Goal: Task Accomplishment & Management: Manage account settings

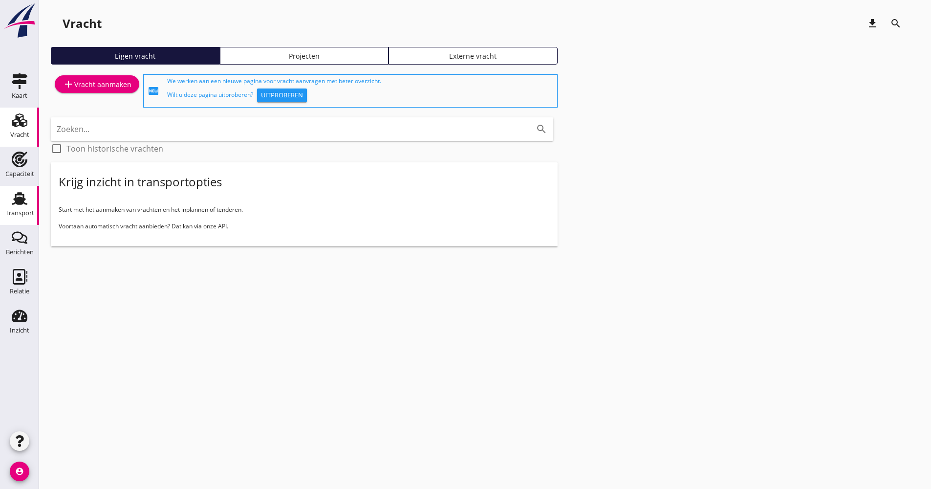
click at [26, 213] on div "Transport" at bounding box center [19, 213] width 29 height 6
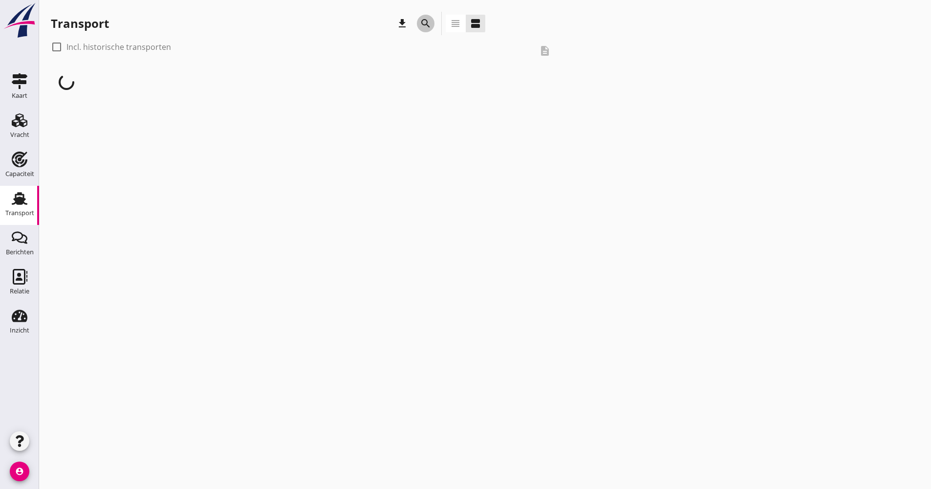
click at [430, 22] on icon "search" at bounding box center [426, 24] width 12 height 12
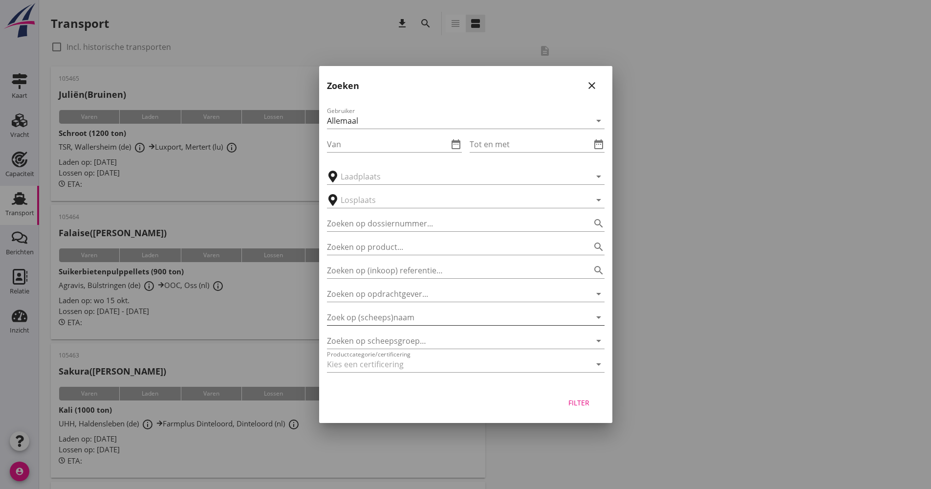
click at [390, 319] on input "Zoek op (scheeps)naam" at bounding box center [452, 317] width 250 height 16
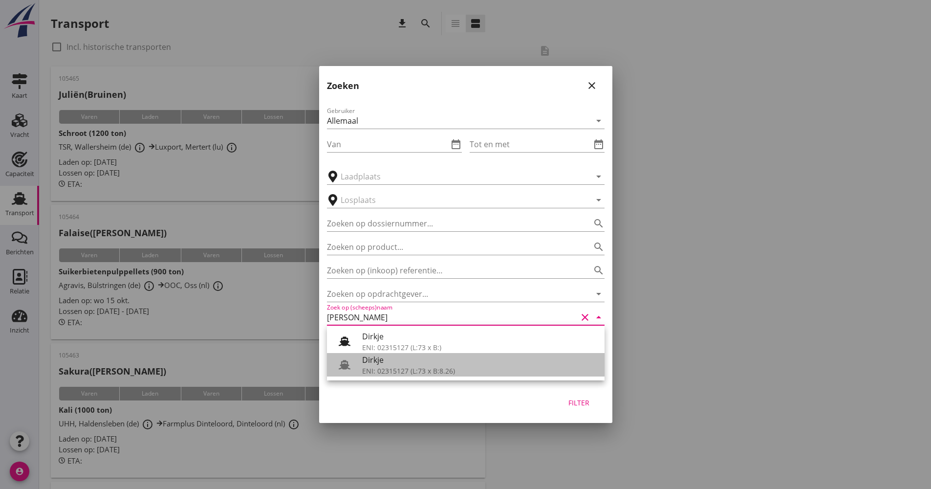
click at [365, 360] on div "Dirkje" at bounding box center [479, 360] width 235 height 12
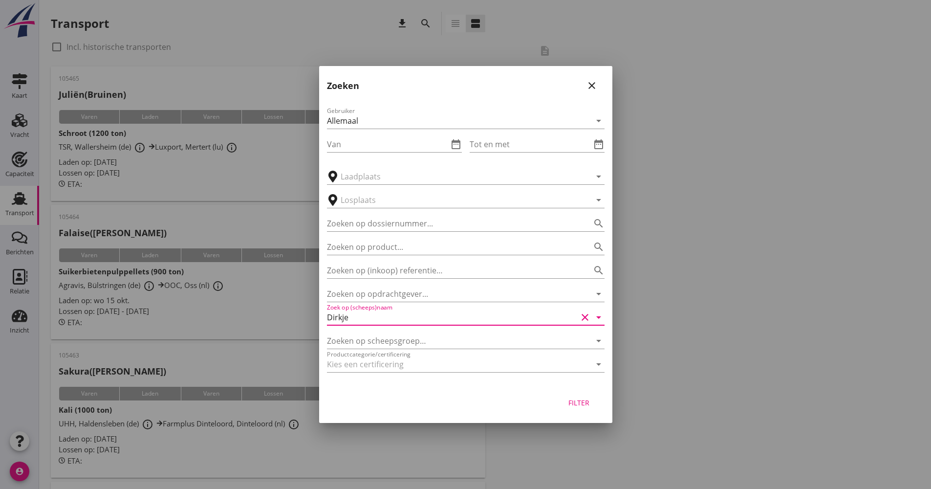
click at [571, 407] on button "Filter" at bounding box center [579, 402] width 43 height 18
type input "Dirkje"
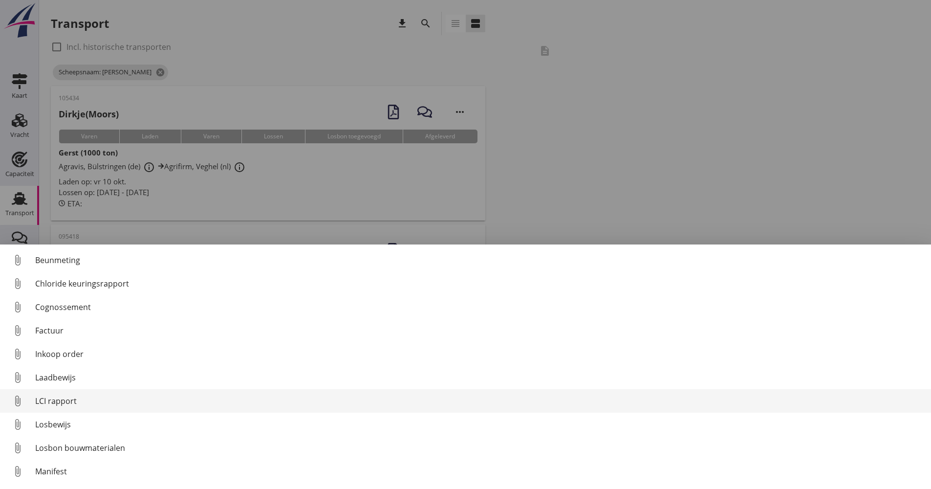
click at [79, 397] on div "LCI rapport" at bounding box center [479, 401] width 888 height 12
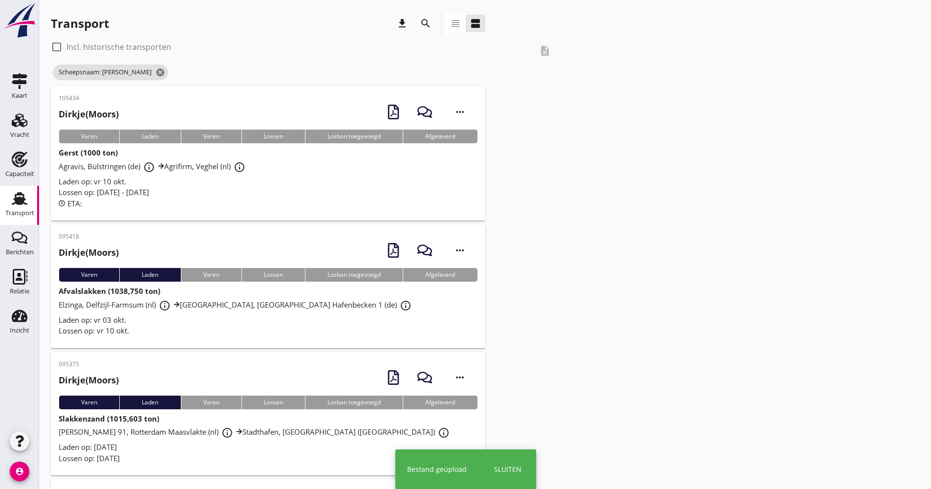
click at [250, 191] on div "Lossen op: [DATE] - [DATE]" at bounding box center [268, 192] width 419 height 11
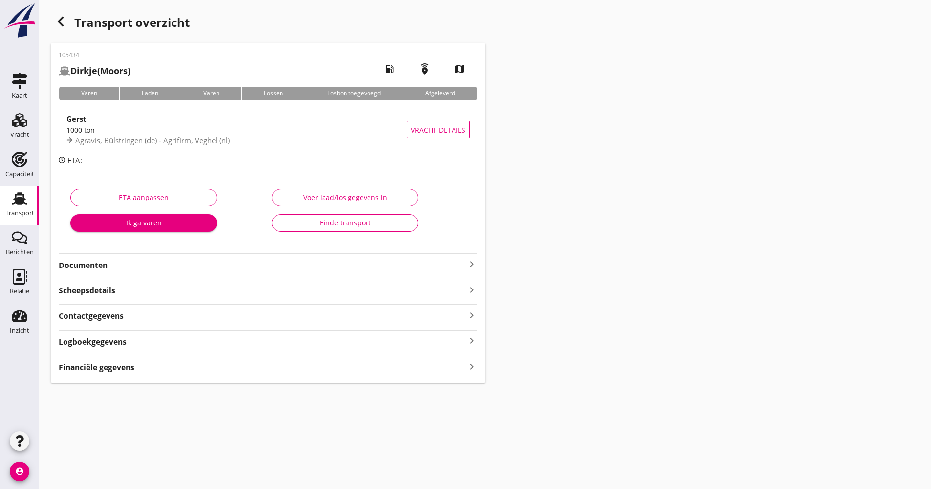
click at [162, 343] on div "Logboekgegevens keyboard_arrow_right" at bounding box center [268, 340] width 419 height 13
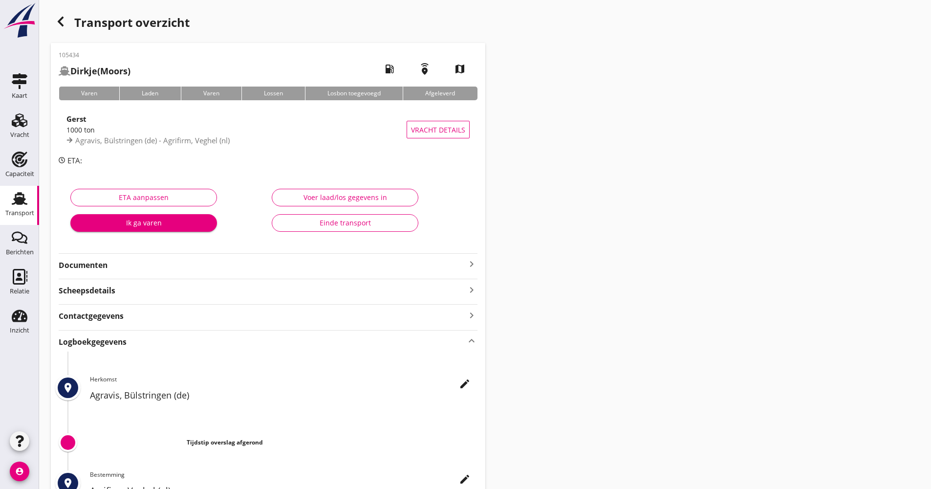
click at [162, 342] on div "Logboekgegevens keyboard_arrow_up" at bounding box center [268, 340] width 419 height 13
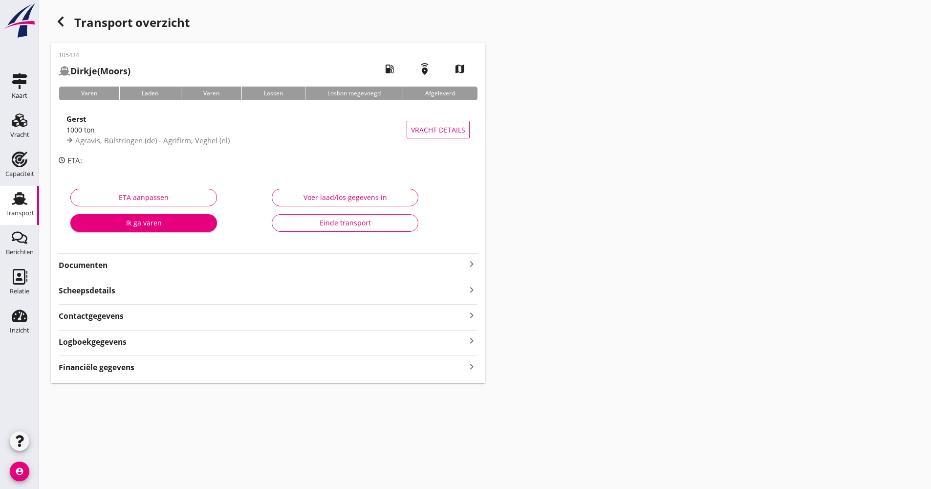
click at [164, 276] on div "105434 [PERSON_NAME] (Moors) local_gas_station emergency_share map Varen Laden …" at bounding box center [268, 213] width 435 height 340
drag, startPoint x: 165, startPoint y: 272, endPoint x: 170, endPoint y: 267, distance: 6.6
click at [165, 271] on div "105434 [PERSON_NAME] (Moors) local_gas_station emergency_share map Varen Laden …" at bounding box center [268, 213] width 435 height 340
click at [170, 266] on strong "Documenten" at bounding box center [262, 265] width 407 height 11
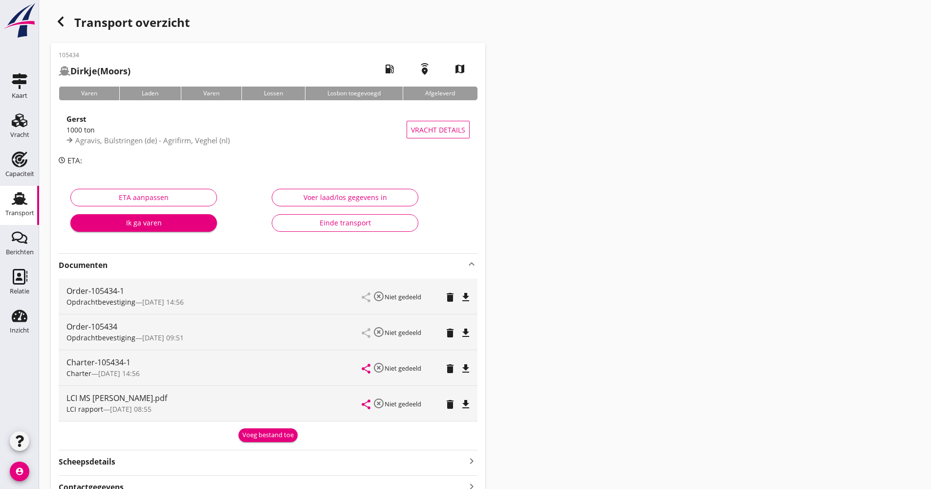
click at [170, 266] on strong "Documenten" at bounding box center [262, 265] width 407 height 11
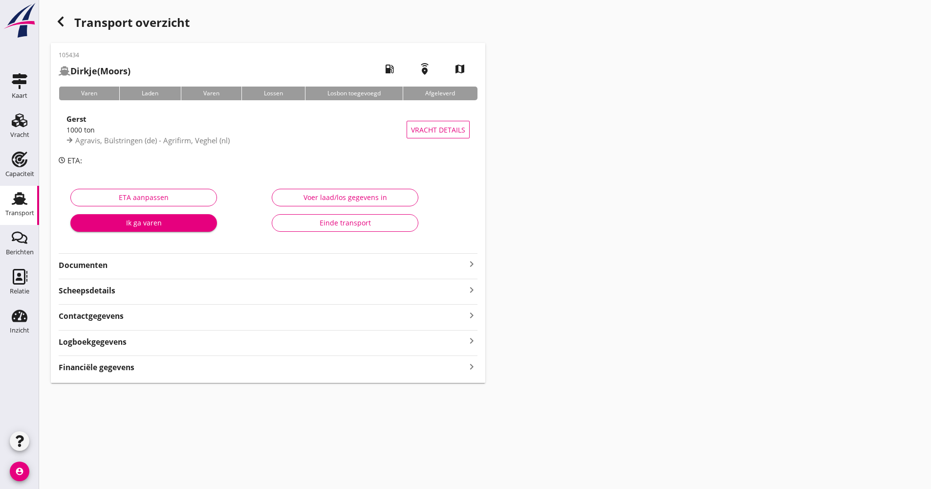
click at [130, 346] on div "Logboekgegevens keyboard_arrow_right" at bounding box center [268, 340] width 419 height 13
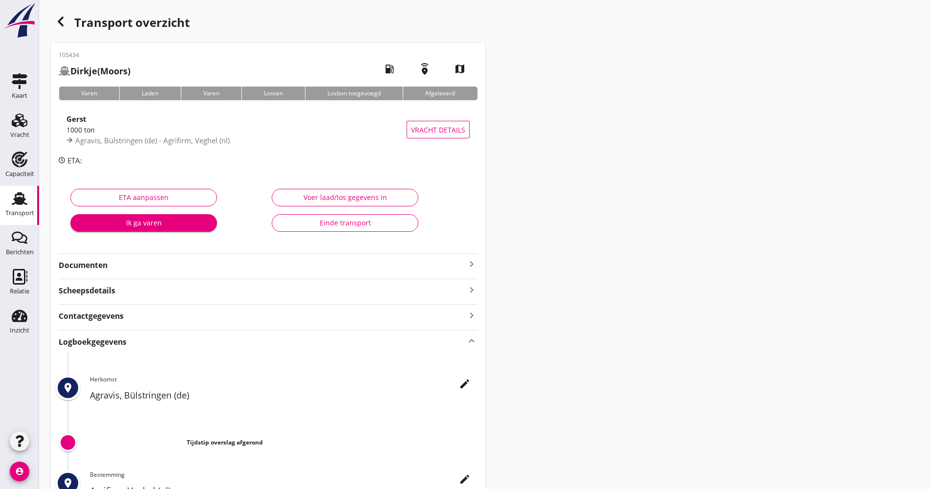
click at [459, 388] on icon "edit" at bounding box center [465, 384] width 12 height 12
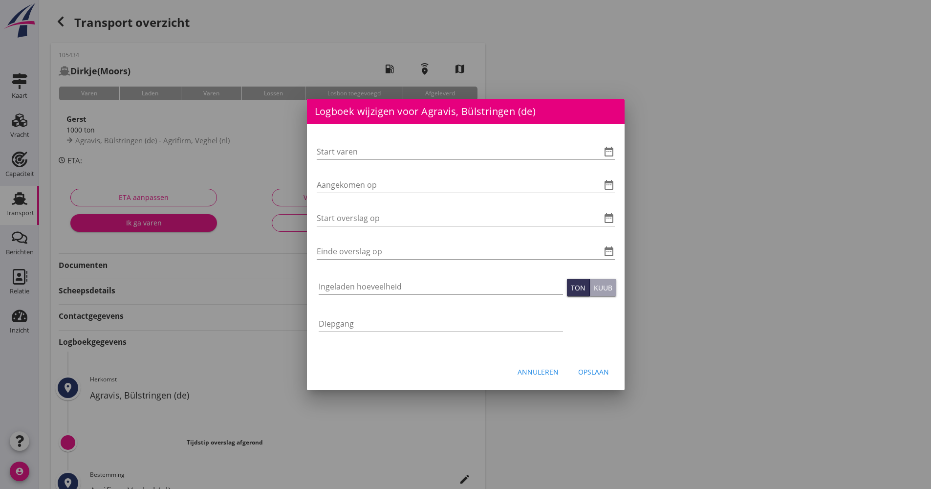
click at [603, 162] on div "Start varen date_range" at bounding box center [466, 156] width 298 height 25
click at [610, 158] on div "Start varen date_range" at bounding box center [466, 152] width 298 height 16
click at [613, 151] on icon "date_range" at bounding box center [609, 152] width 12 height 12
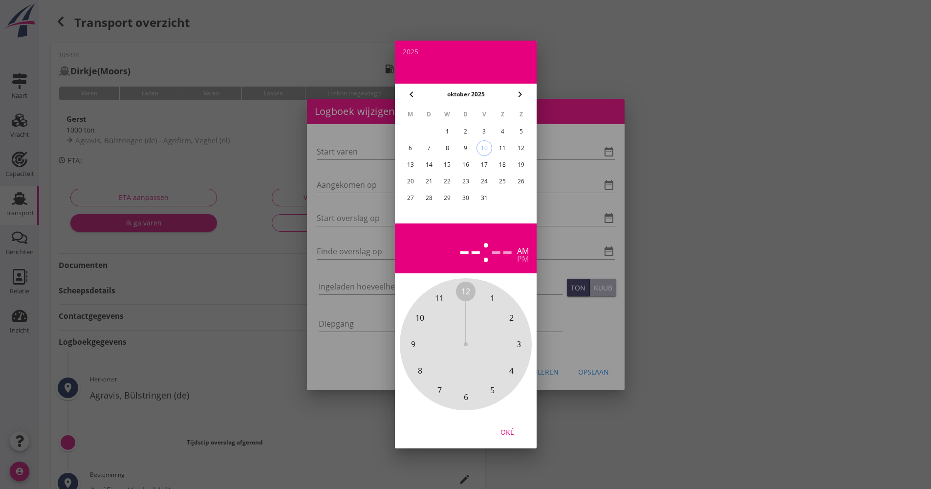
click at [471, 146] on div "9" at bounding box center [465, 148] width 16 height 16
drag, startPoint x: 467, startPoint y: 286, endPoint x: 474, endPoint y: 384, distance: 98.4
click at [474, 384] on div "12 1 2 3 4 5 6 7 8 9 10 11" at bounding box center [466, 344] width 106 height 106
click at [466, 296] on span "00" at bounding box center [465, 291] width 9 height 12
click at [506, 431] on div "Oké" at bounding box center [507, 432] width 27 height 10
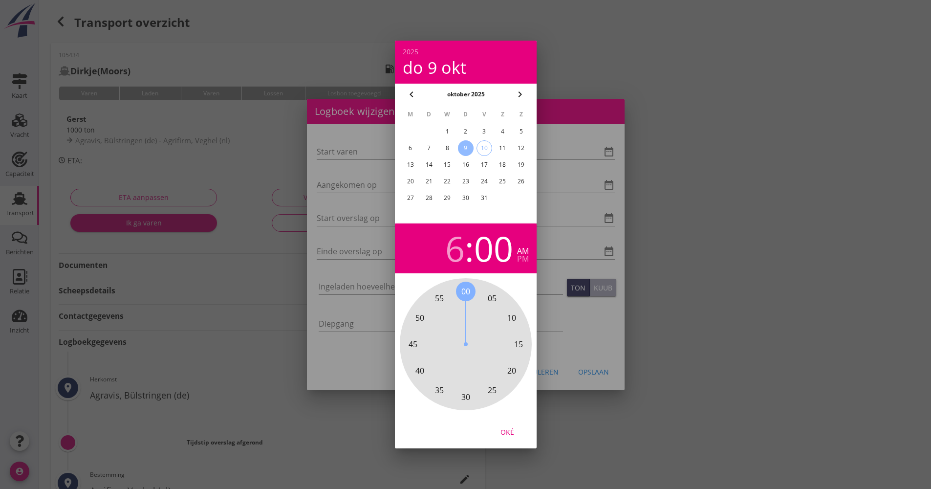
type input "[DATE] 06:00"
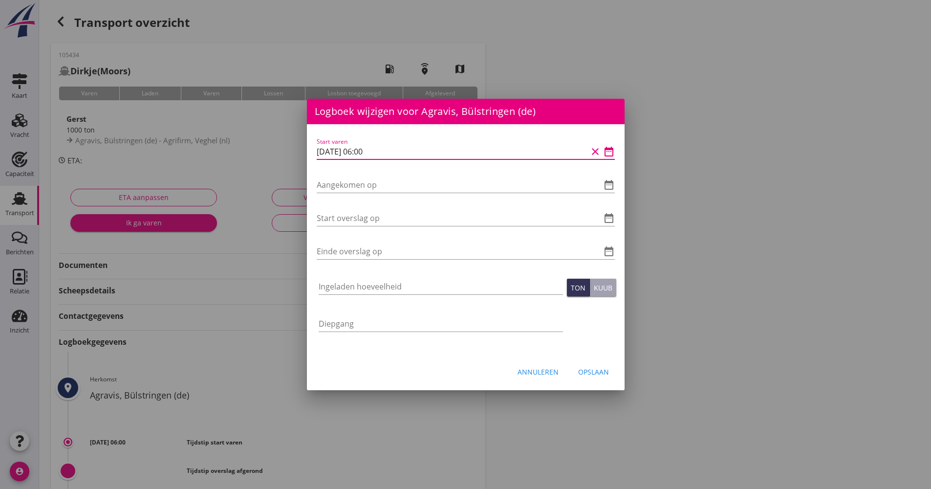
scroll to position [0, 0]
drag, startPoint x: 394, startPoint y: 159, endPoint x: 339, endPoint y: 150, distance: 55.9
click at [314, 157] on div "Start varen [DATE] 06:00 clear date_range Aangekomen op date_range Start oversl…" at bounding box center [466, 239] width 318 height 231
drag, startPoint x: 339, startPoint y: 150, endPoint x: 410, endPoint y: 147, distance: 70.4
click at [414, 143] on div "Start varen [DATE] 06:00 clear date_range" at bounding box center [466, 153] width 298 height 31
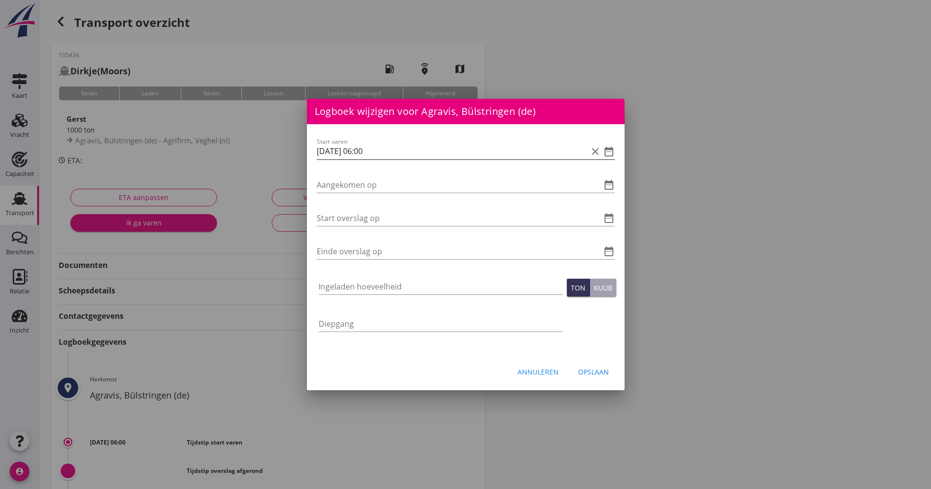
scroll to position [0, 0]
click at [407, 146] on input "[DATE] 06:00" at bounding box center [452, 152] width 271 height 16
drag, startPoint x: 414, startPoint y: 149, endPoint x: 312, endPoint y: 152, distance: 102.2
click at [307, 154] on div "Start varen [DATE] 06:00 clear date_range Aangekomen op date_range Start oversl…" at bounding box center [466, 239] width 318 height 231
paste input "[DATE] 06:00"
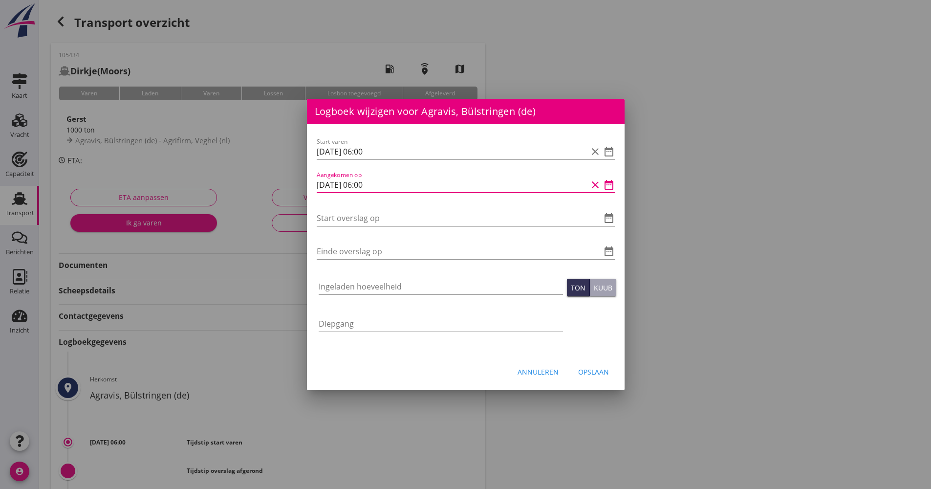
type input "[DATE] 06:00"
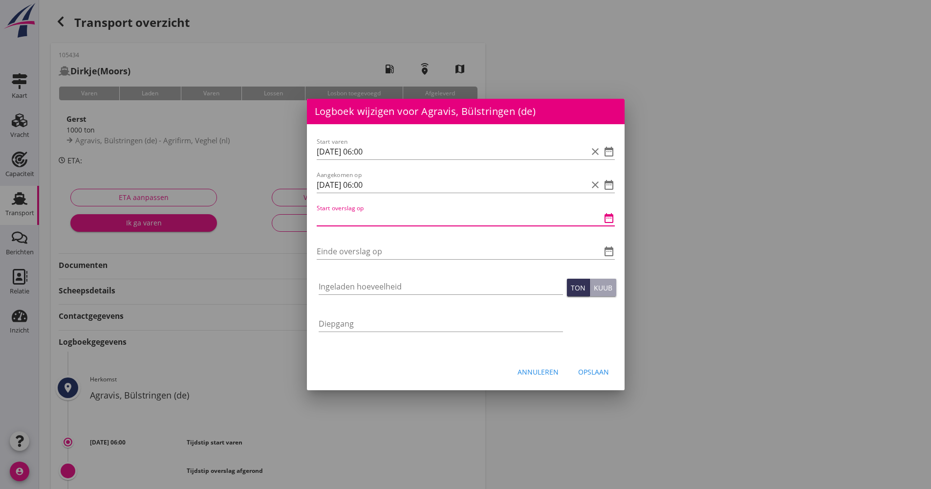
paste input "[DATE] 06:00"
type input "[DATE] 06:00"
drag, startPoint x: 357, startPoint y: 266, endPoint x: 356, endPoint y: 259, distance: 7.4
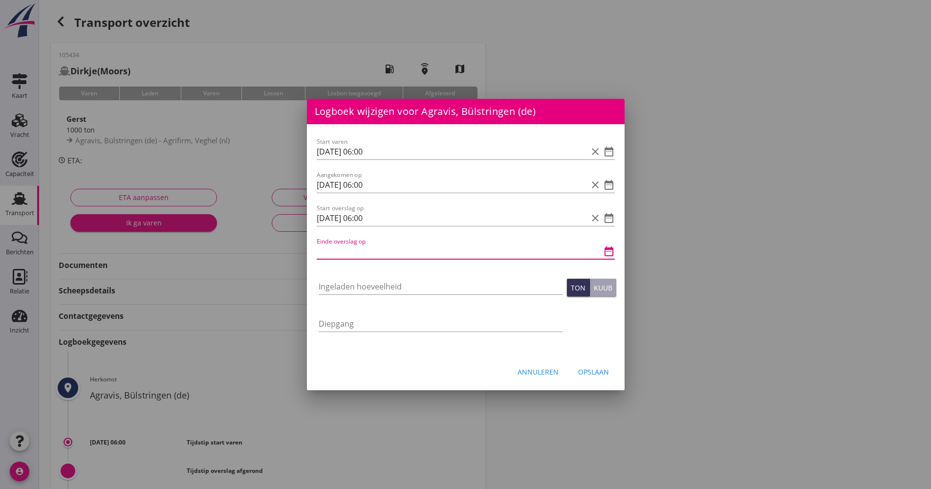
drag, startPoint x: 356, startPoint y: 259, endPoint x: 353, endPoint y: 253, distance: 7.0
click at [357, 251] on input "Einde overslag op" at bounding box center [452, 251] width 271 height 16
paste input "[DATE] 06:00"
type input "[DATE] 06:00"
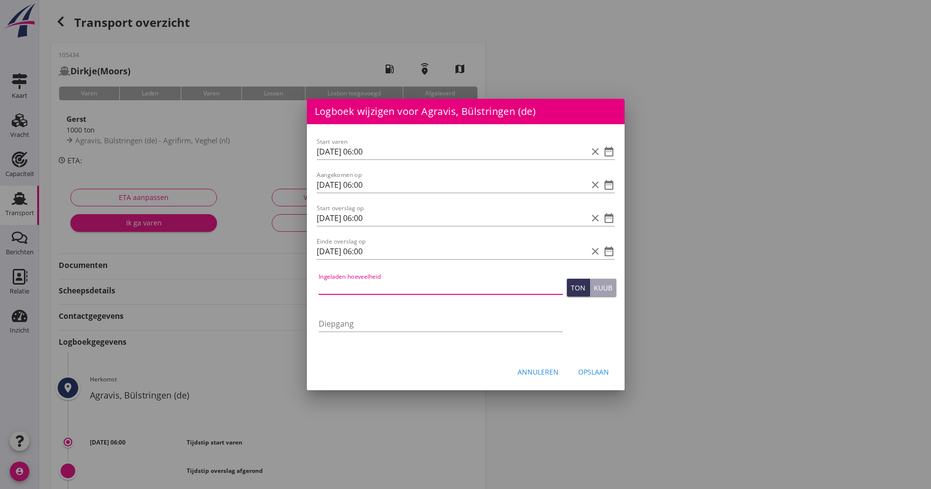
click at [352, 283] on input "Ingeladen hoeveelheid" at bounding box center [441, 287] width 244 height 16
type input "1000.214"
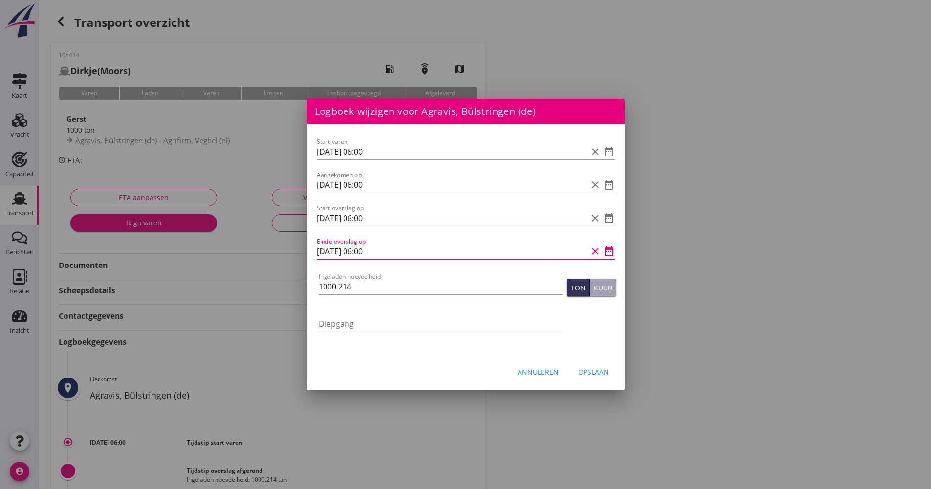
drag, startPoint x: 368, startPoint y: 252, endPoint x: 353, endPoint y: 253, distance: 14.2
click at [358, 254] on input "[DATE] 06:00" at bounding box center [452, 251] width 271 height 16
type input "[DATE] 13:00"
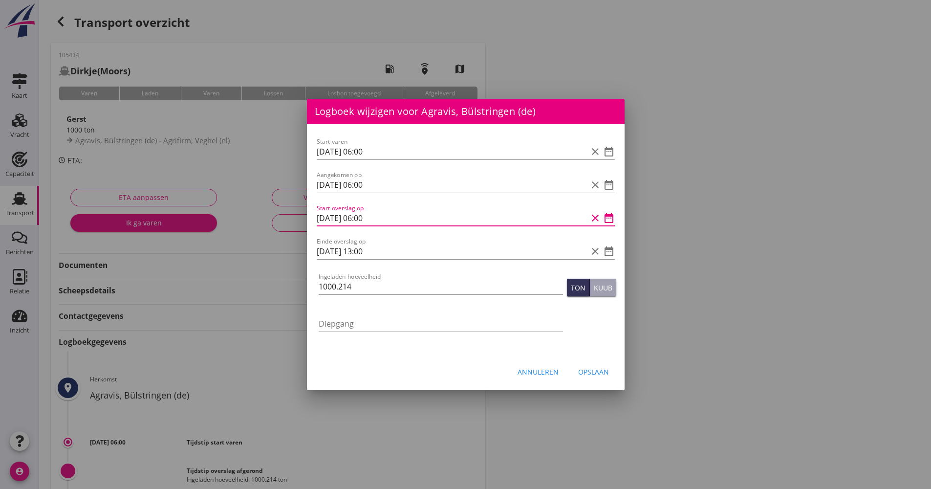
drag, startPoint x: 368, startPoint y: 217, endPoint x: 361, endPoint y: 219, distance: 6.6
click at [361, 219] on input "[DATE] 06:00" at bounding box center [452, 218] width 271 height 16
type input "[DATE] 10:00"
click at [605, 376] on div "Opslaan" at bounding box center [593, 372] width 31 height 10
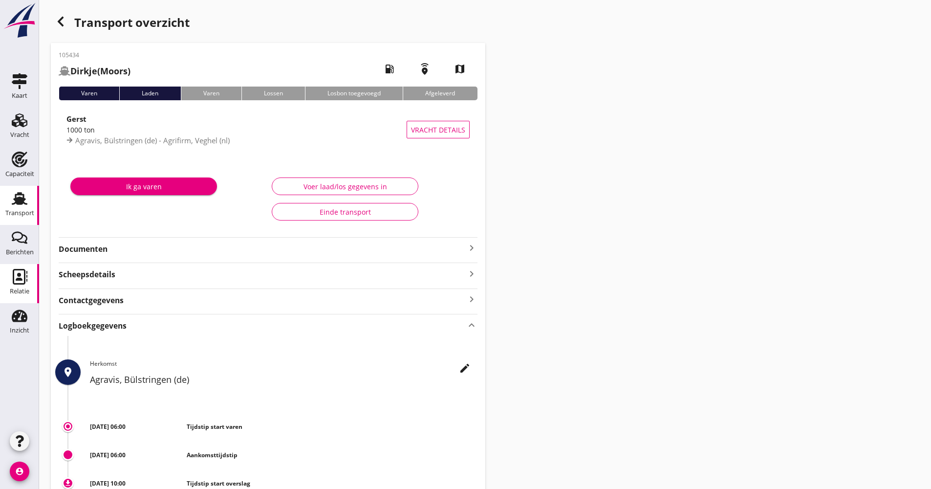
click at [20, 286] on div "Relatie" at bounding box center [20, 291] width 20 height 14
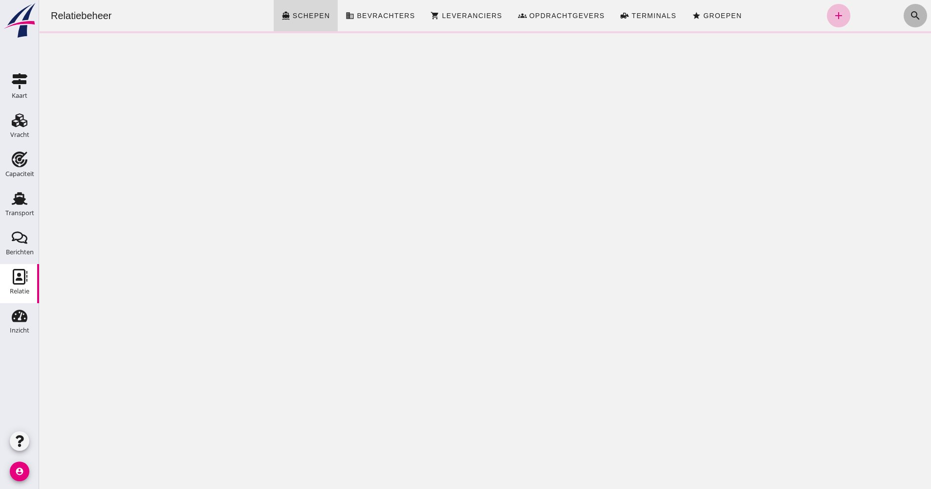
click at [904, 17] on button "search" at bounding box center [915, 15] width 23 height 23
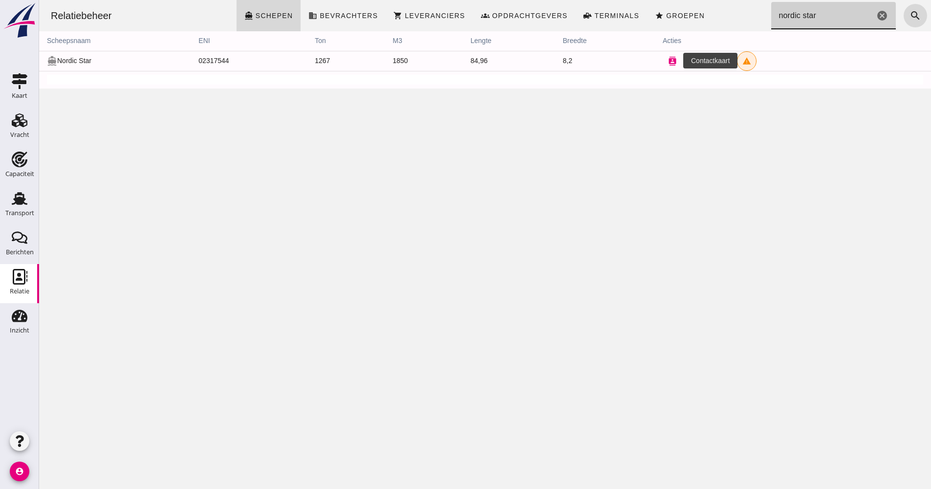
click at [672, 62] on icon "contacts" at bounding box center [672, 61] width 9 height 9
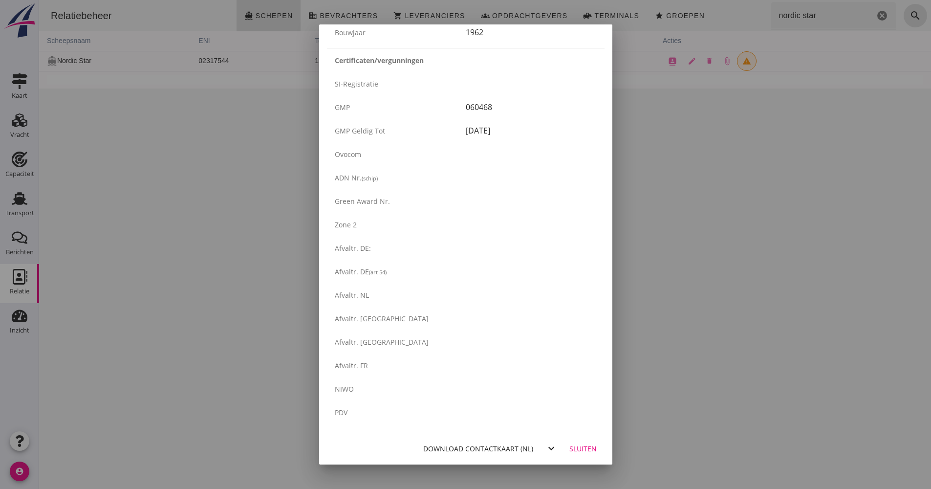
scroll to position [1546, 0]
click at [483, 444] on div "Download contactkaart (nl)" at bounding box center [478, 448] width 110 height 10
click at [473, 453] on button "Download contactkaart (nl)" at bounding box center [478, 448] width 118 height 18
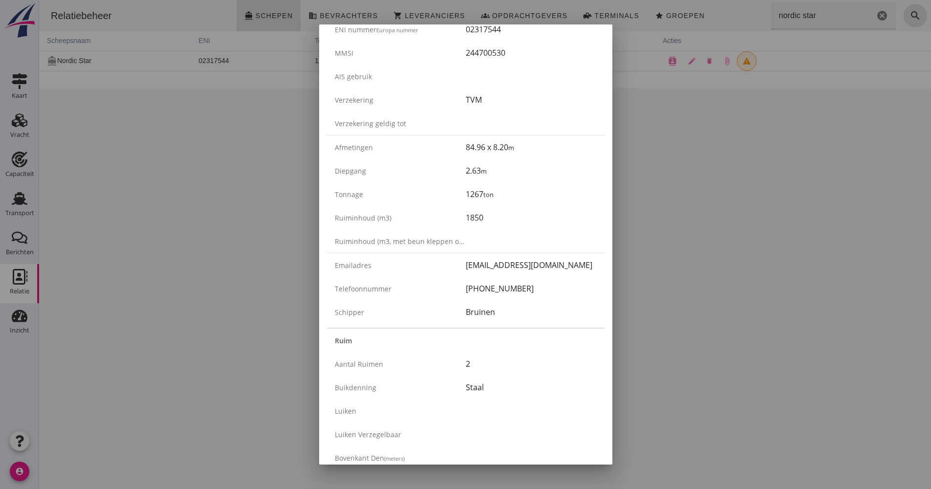
scroll to position [0, 0]
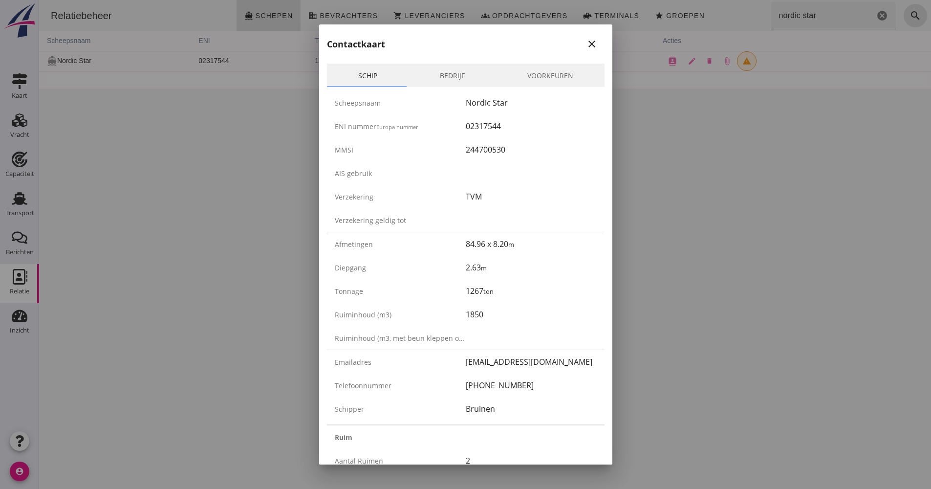
click at [657, 184] on div at bounding box center [465, 244] width 931 height 489
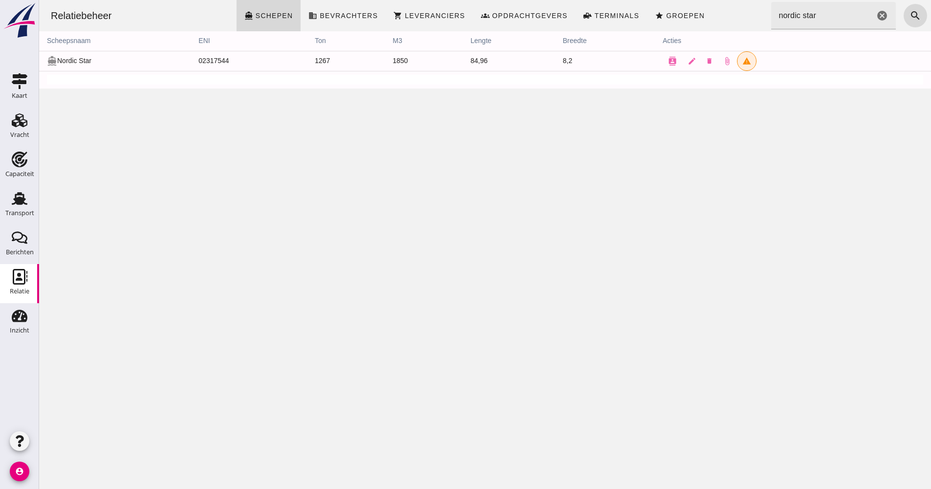
click at [672, 236] on div "Relatiebeheer directions_boat Schepen business Bevrachters shopping_cart Levera…" at bounding box center [485, 244] width 892 height 489
drag, startPoint x: 786, startPoint y: 16, endPoint x: 751, endPoint y: 34, distance: 39.6
click at [749, 24] on div "Relatiebeheer directions_boat Schepen business Bevrachters shopping_cart Levera…" at bounding box center [485, 15] width 884 height 31
type input "everingen"
drag, startPoint x: 274, startPoint y: 59, endPoint x: 191, endPoint y: 61, distance: 83.1
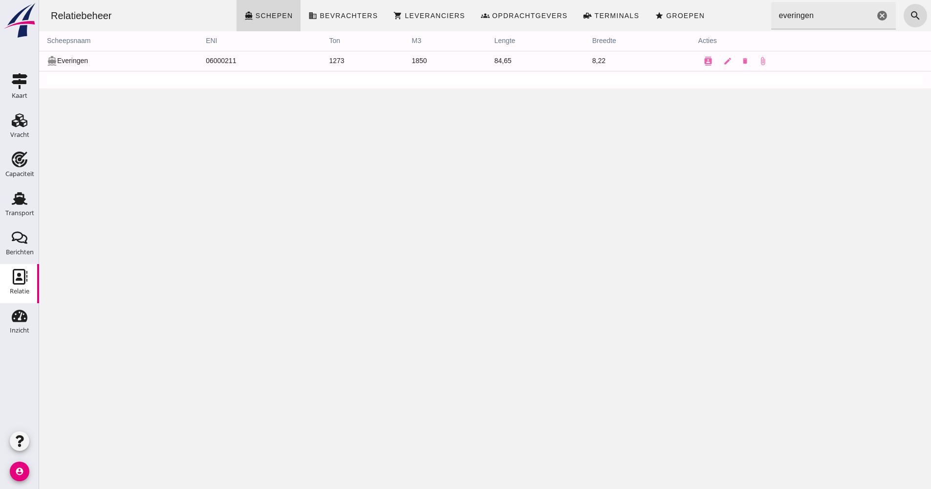
click at [191, 61] on tr "directions_boat Everingen 06000211 1273 1850 84,65 8,22 contacts edit delete at…" at bounding box center [485, 61] width 892 height 20
drag, startPoint x: 191, startPoint y: 61, endPoint x: 225, endPoint y: 62, distance: 34.2
copy tr "06000211"
